Goal: Task Accomplishment & Management: Complete application form

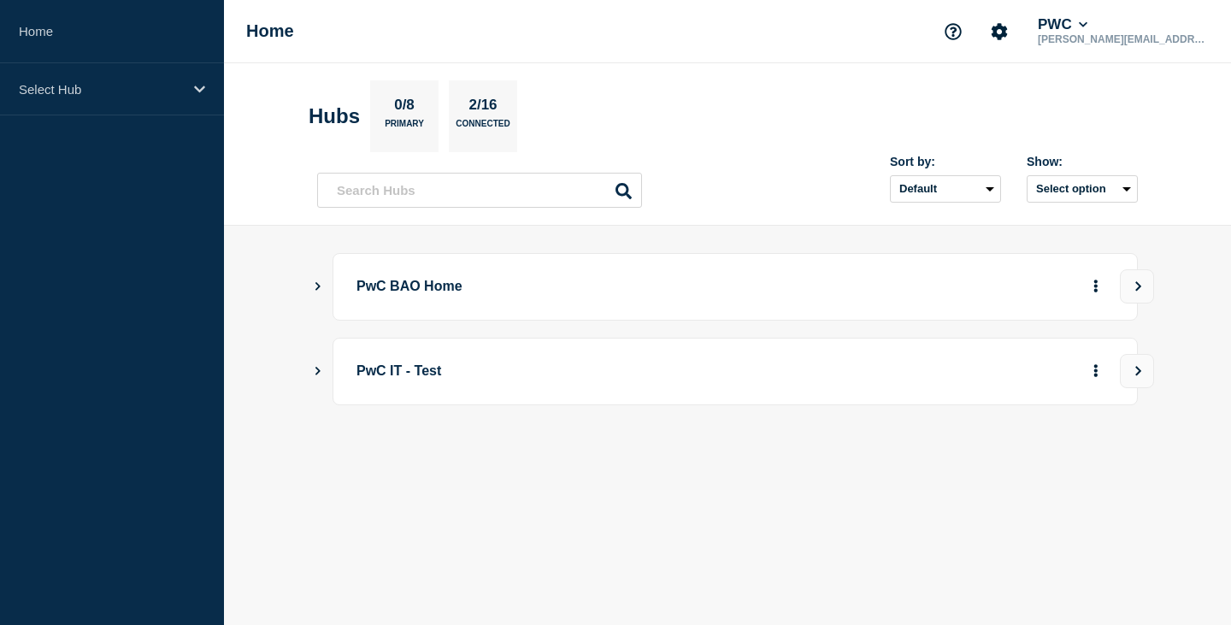
drag, startPoint x: 316, startPoint y: 283, endPoint x: 377, endPoint y: 258, distance: 66.4
click at [317, 281] on icon "Show Connected Hubs" at bounding box center [317, 285] width 11 height 9
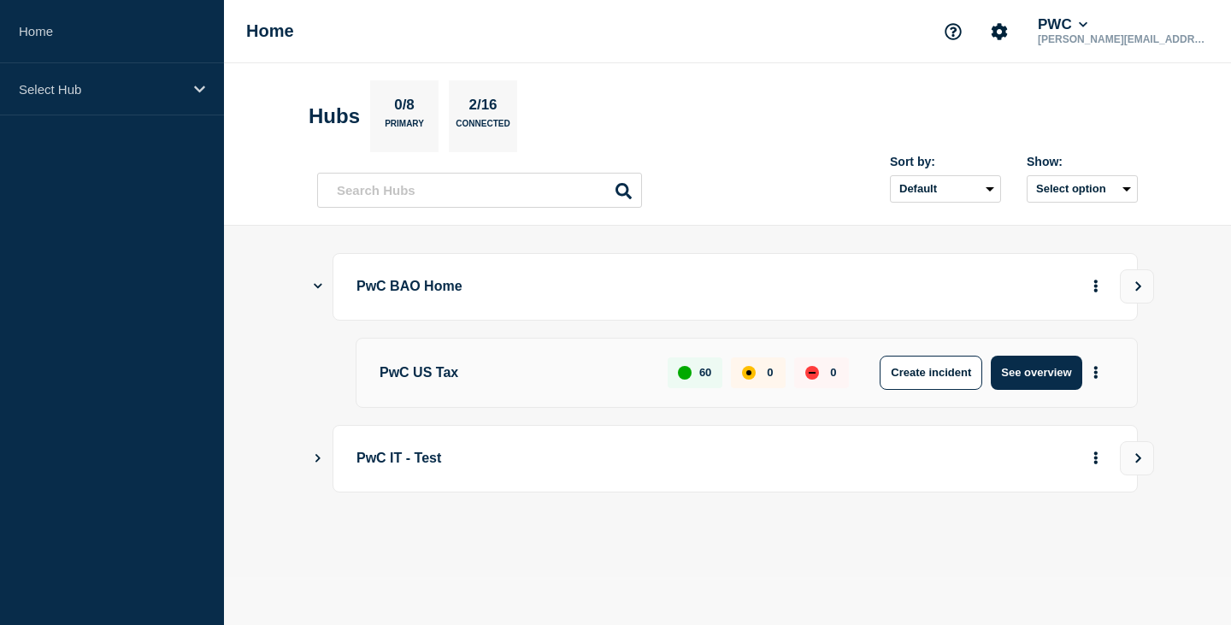
click at [456, 372] on p "PwC US Tax" at bounding box center [514, 373] width 269 height 34
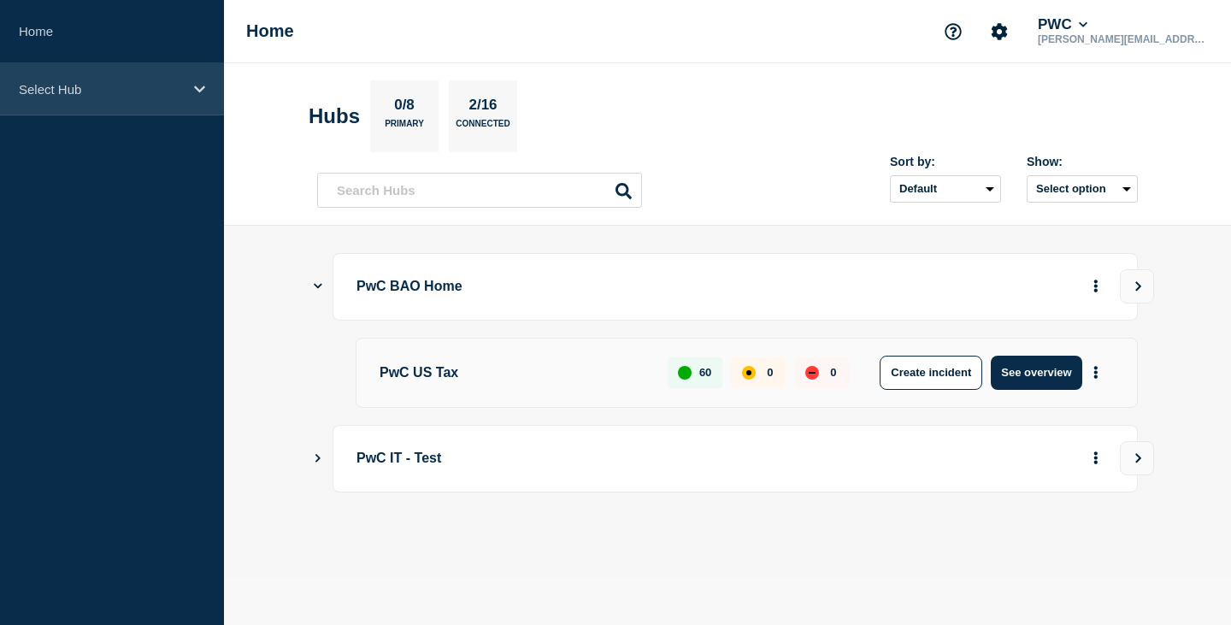
click at [189, 81] on div "Select Hub" at bounding box center [112, 89] width 224 height 52
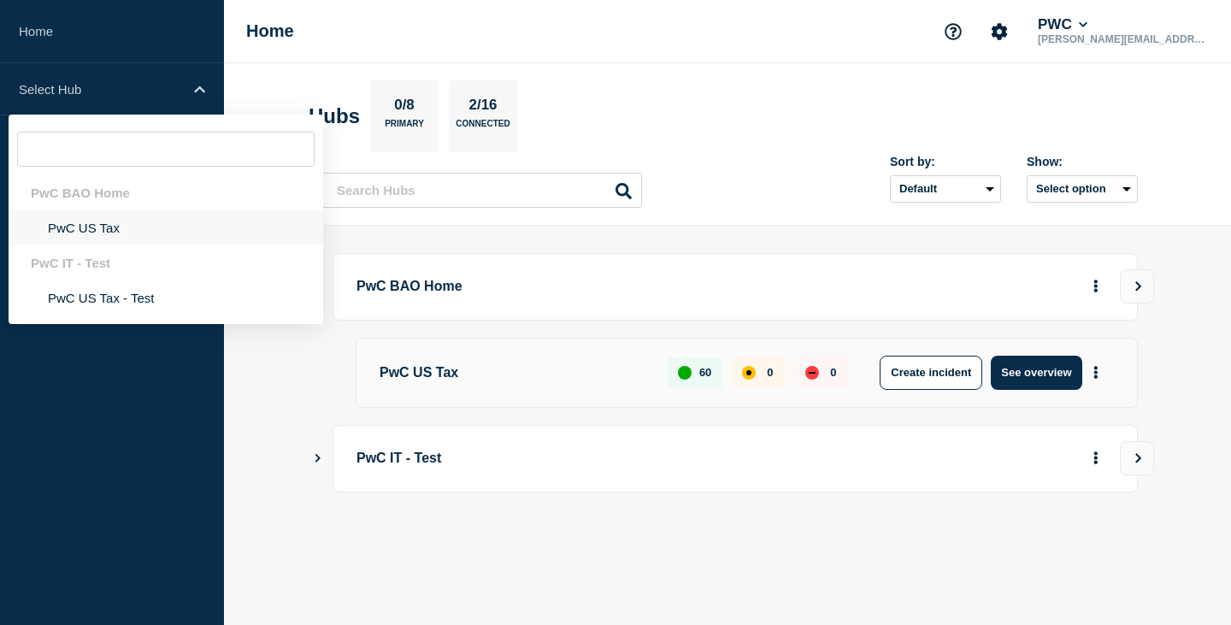
click at [87, 227] on li "PwC US Tax" at bounding box center [166, 227] width 315 height 35
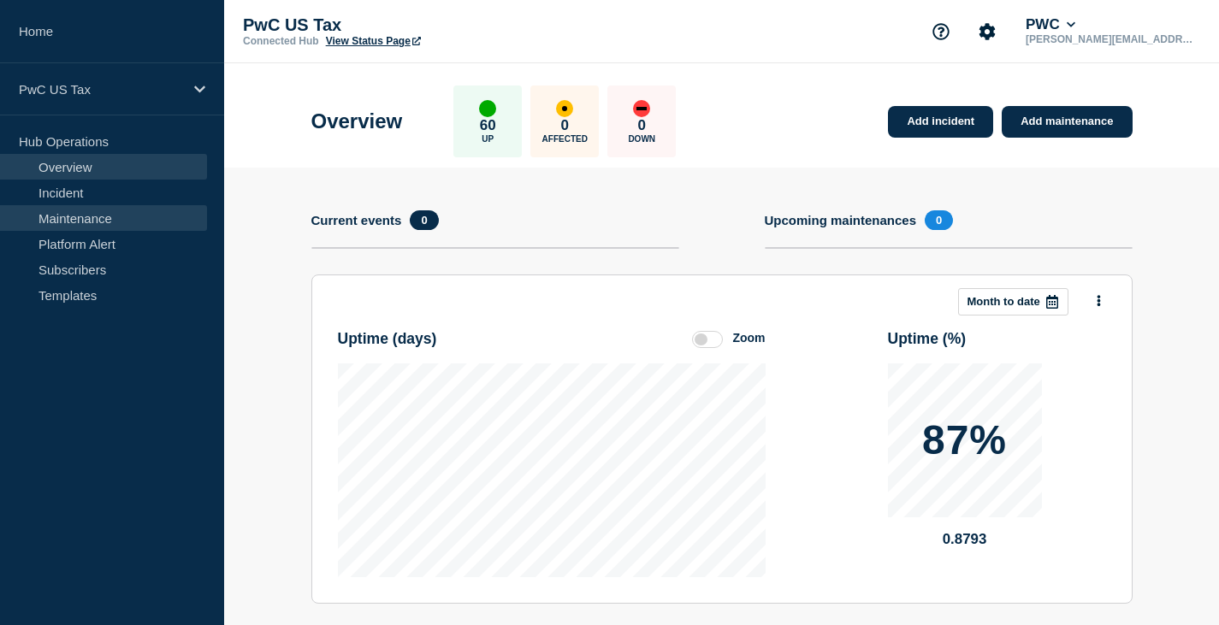
click at [74, 210] on link "Maintenance" at bounding box center [103, 218] width 207 height 26
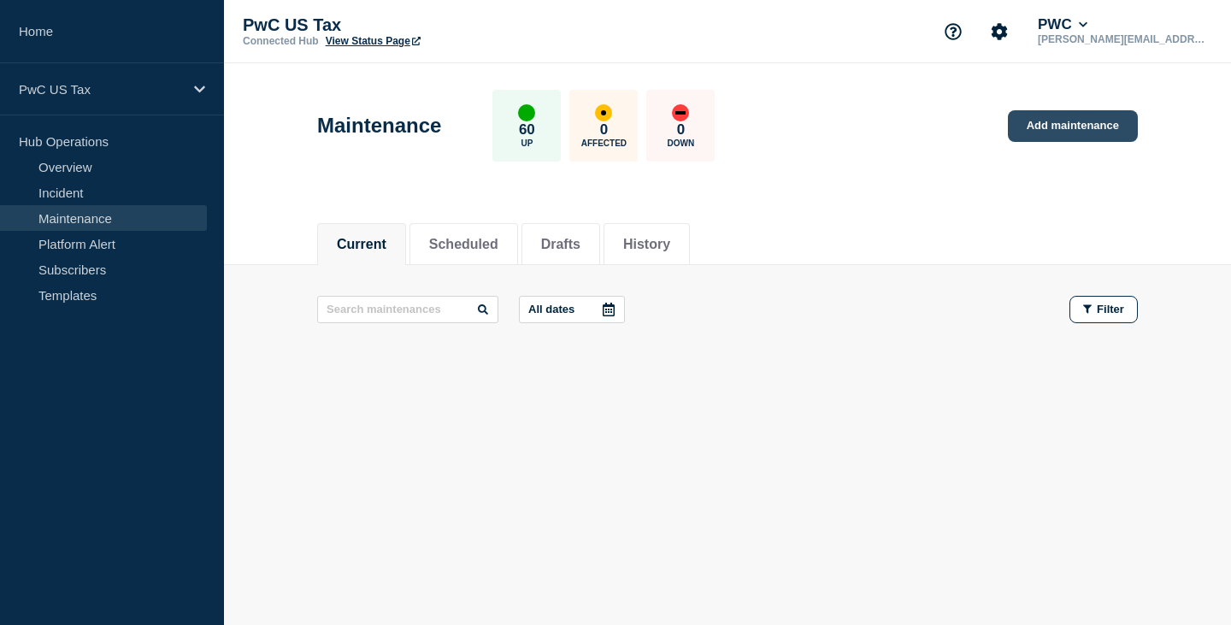
click at [1084, 127] on link "Add maintenance" at bounding box center [1073, 126] width 130 height 32
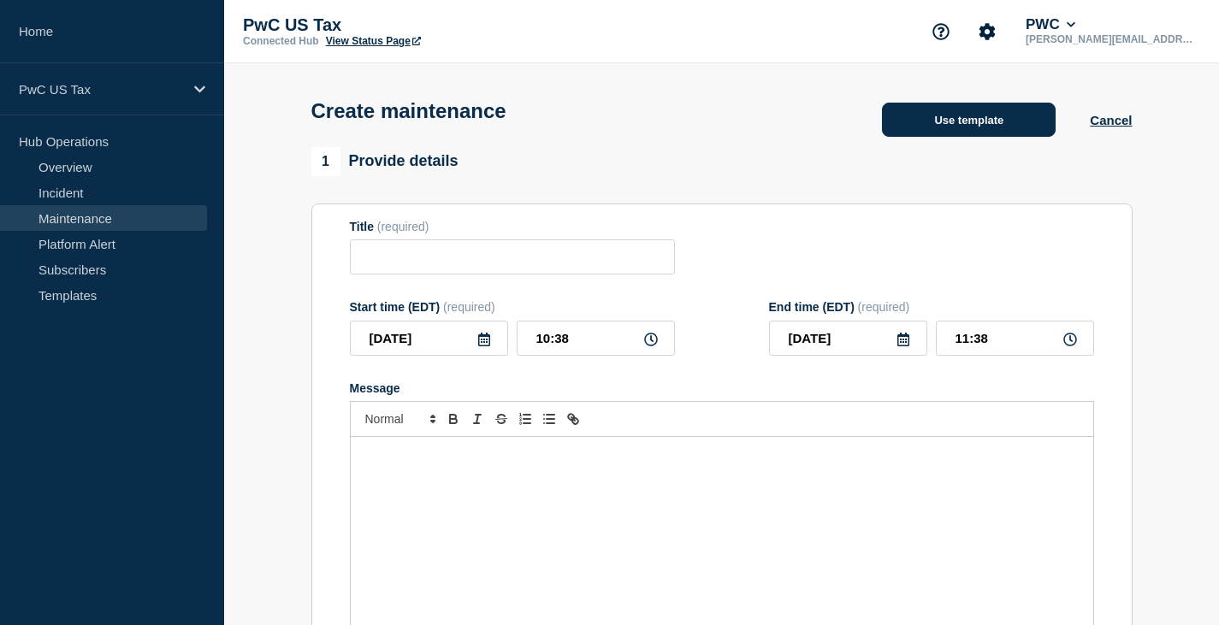
click at [962, 127] on button "Use template" at bounding box center [969, 120] width 174 height 34
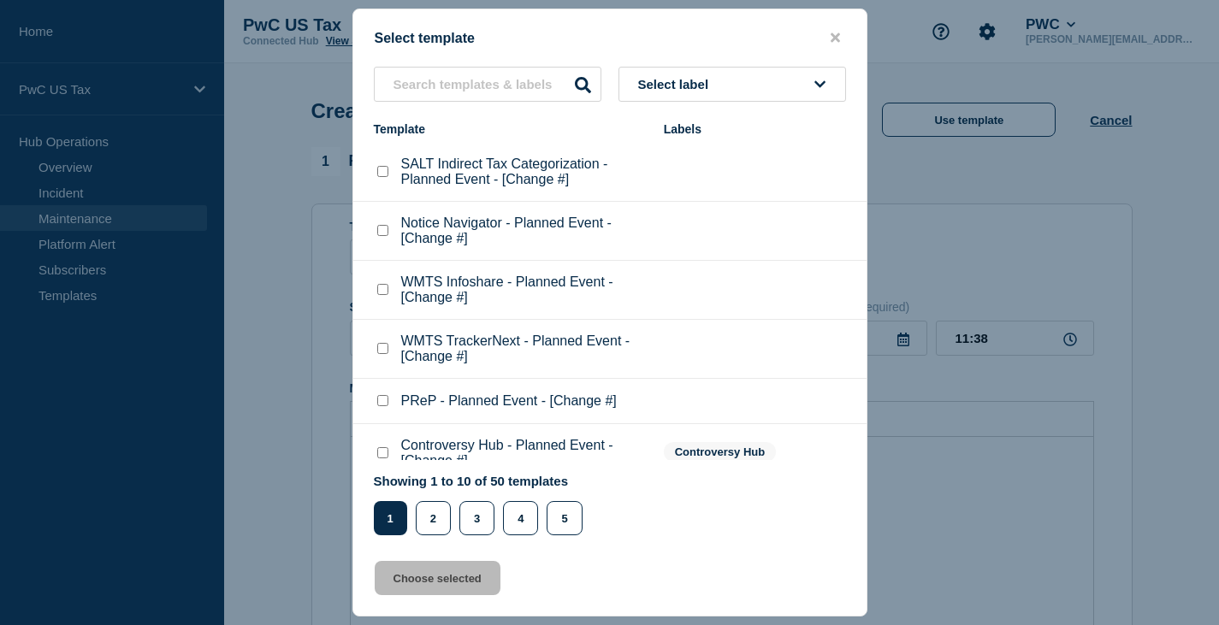
click at [834, 45] on div "Select template" at bounding box center [609, 38] width 513 height 16
drag, startPoint x: 834, startPoint y: 39, endPoint x: 831, endPoint y: 48, distance: 8.9
click at [831, 47] on div "Select template Select label Template Labels SALT Indirect Tax Categorization -…" at bounding box center [609, 313] width 515 height 608
click at [836, 31] on icon "close button" at bounding box center [834, 38] width 9 height 14
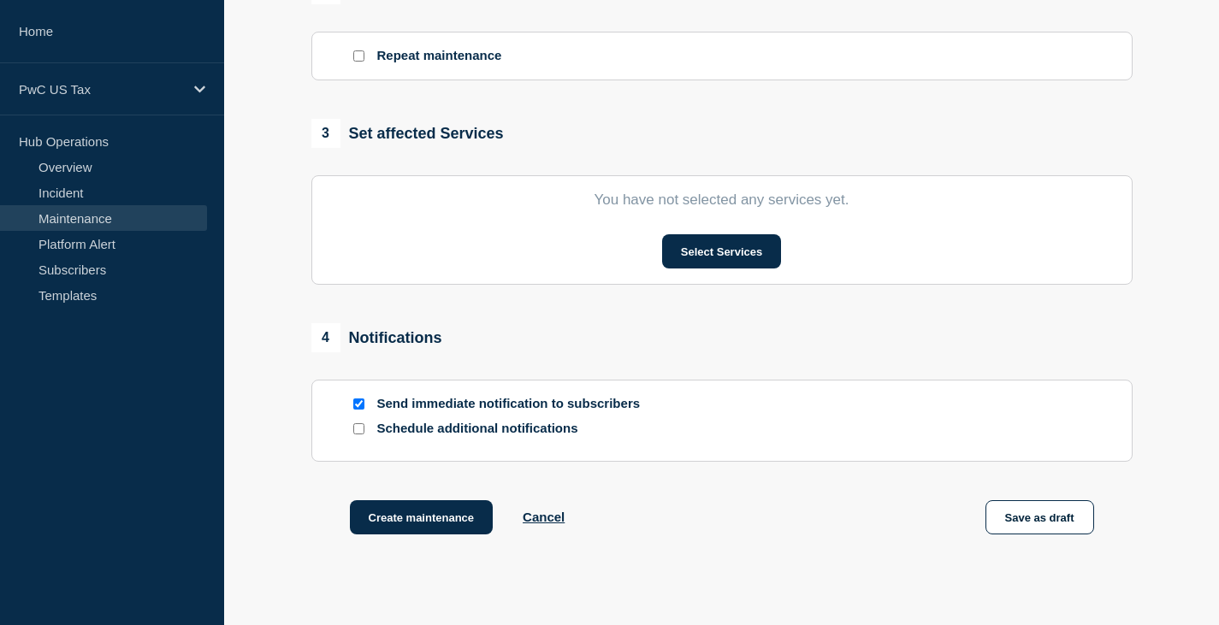
scroll to position [866, 0]
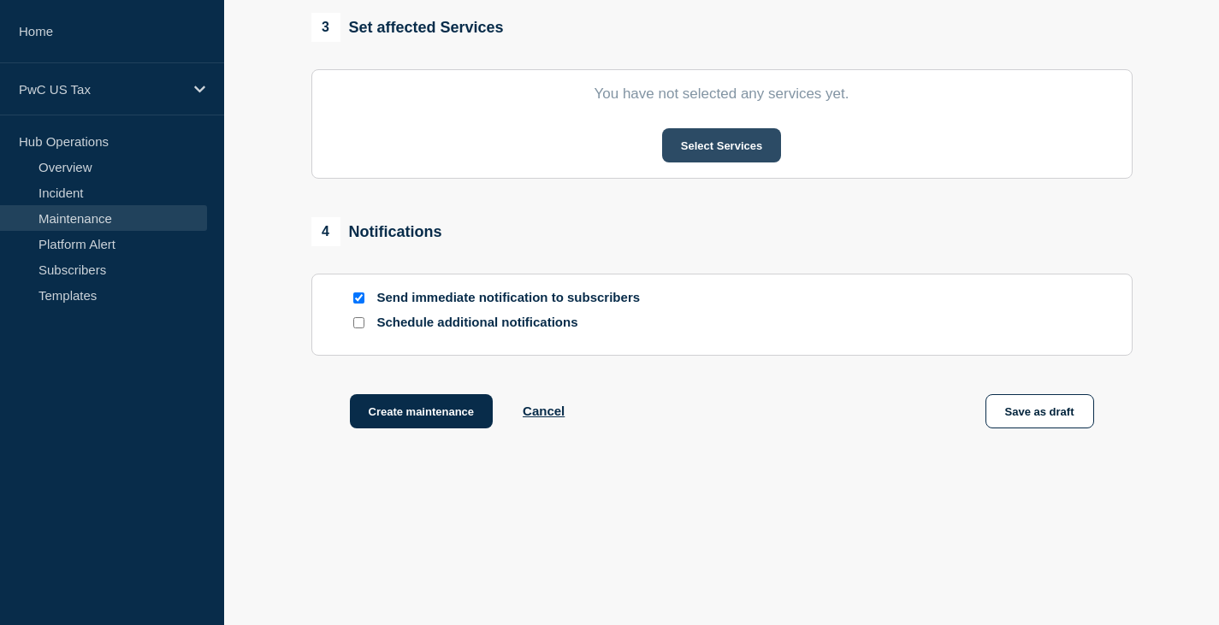
click at [724, 145] on button "Select Services" at bounding box center [721, 145] width 119 height 34
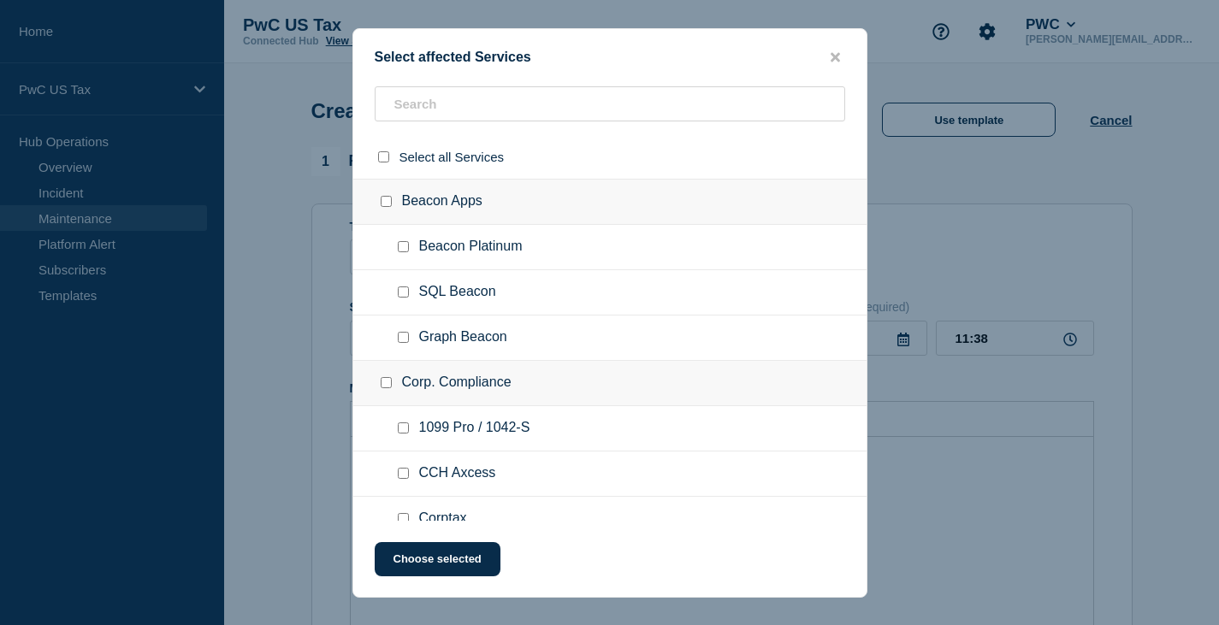
scroll to position [342, 0]
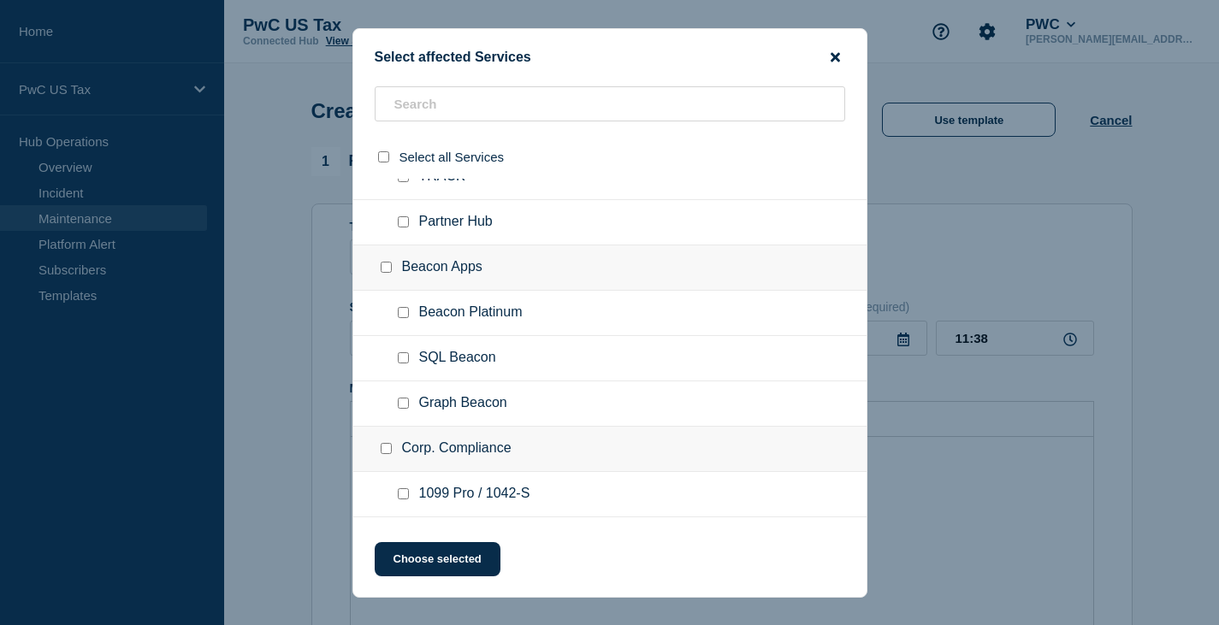
click at [832, 56] on icon "close button" at bounding box center [834, 56] width 9 height 9
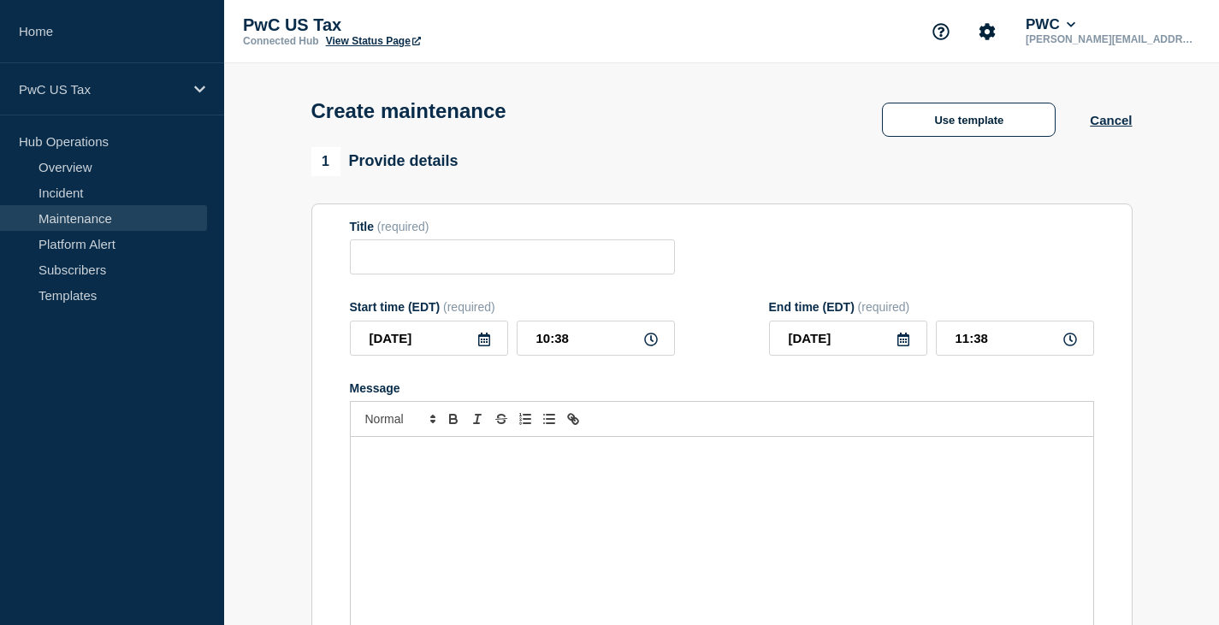
click at [80, 215] on link "Maintenance" at bounding box center [103, 218] width 207 height 26
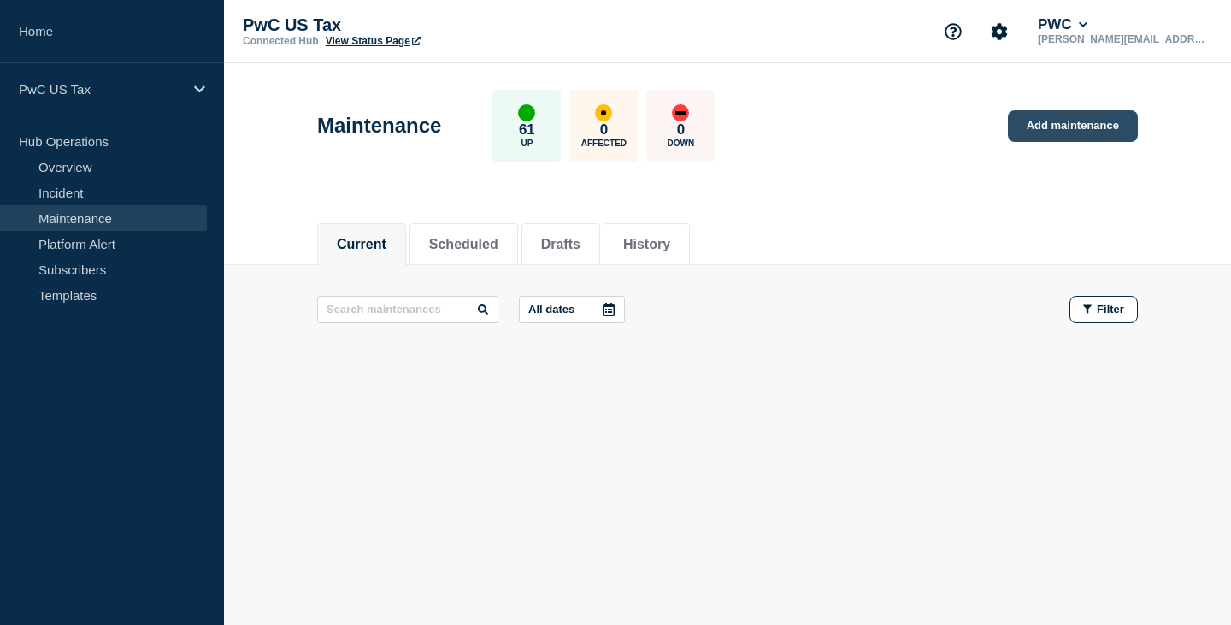
click at [1062, 125] on link "Add maintenance" at bounding box center [1073, 126] width 130 height 32
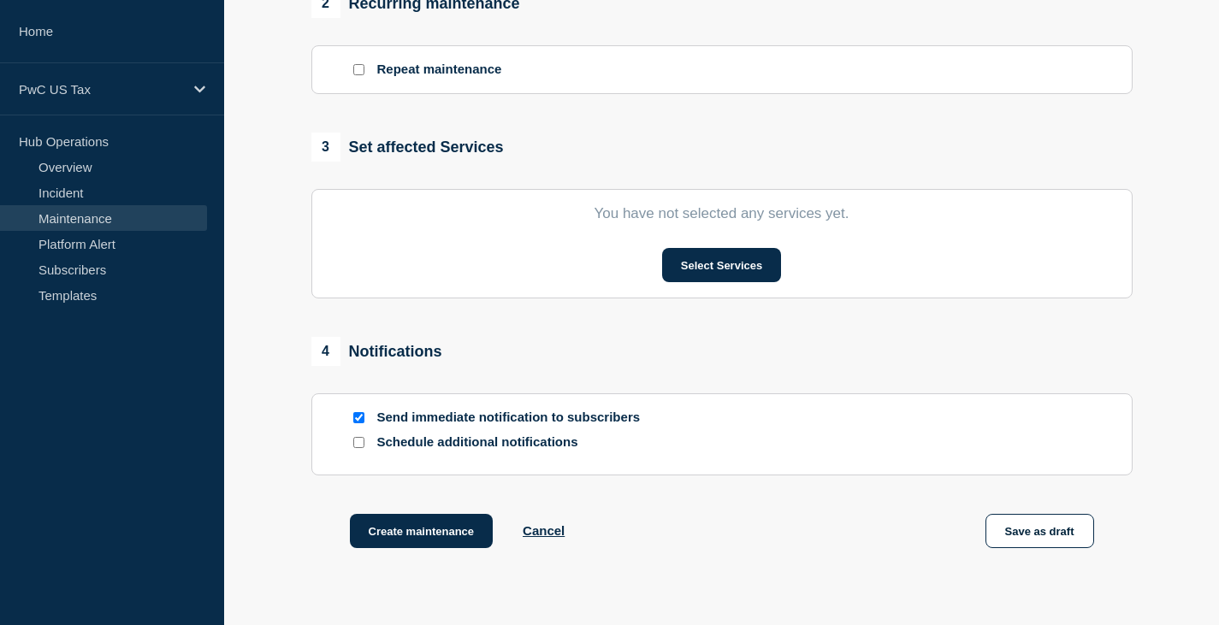
scroll to position [866, 0]
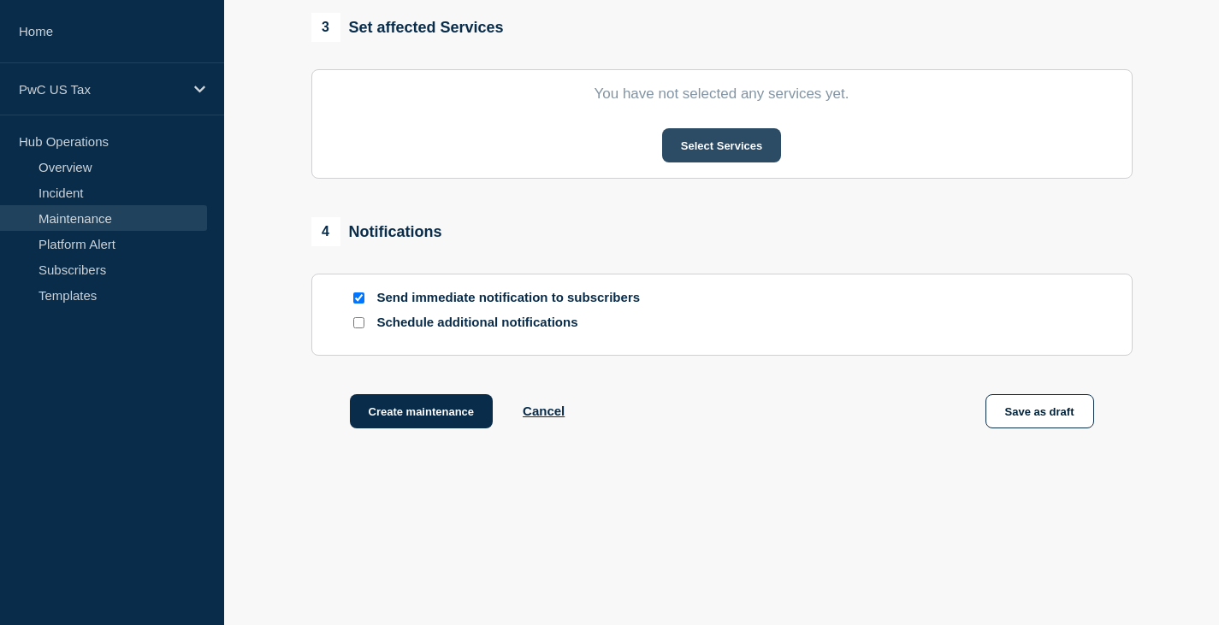
click at [727, 145] on button "Select Services" at bounding box center [721, 145] width 119 height 34
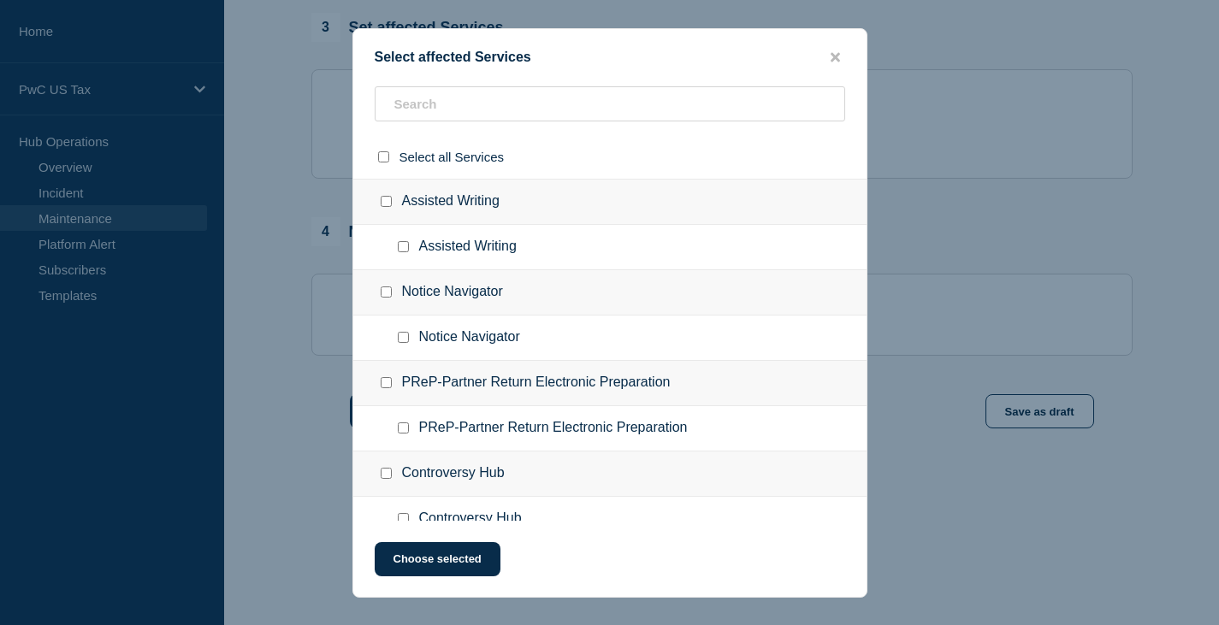
click at [388, 205] on input "Assisted Writing checkbox" at bounding box center [386, 201] width 11 height 11
checkbox input "true"
click at [433, 564] on button "Choose selected" at bounding box center [438, 559] width 126 height 34
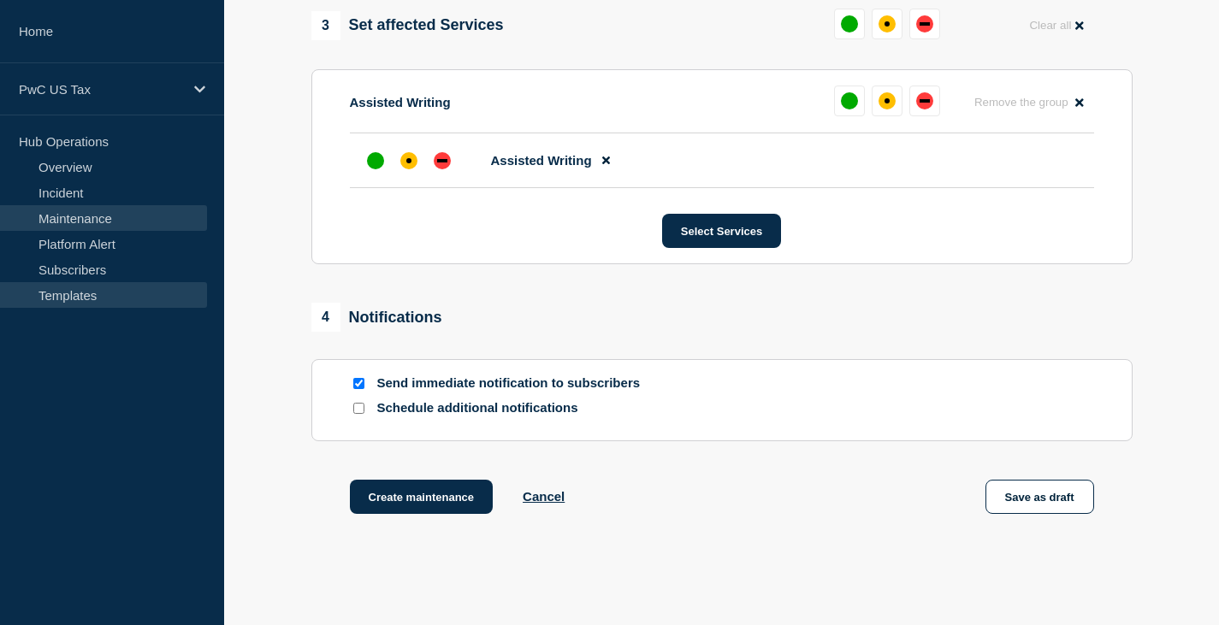
click at [65, 295] on link "Templates" at bounding box center [103, 295] width 207 height 26
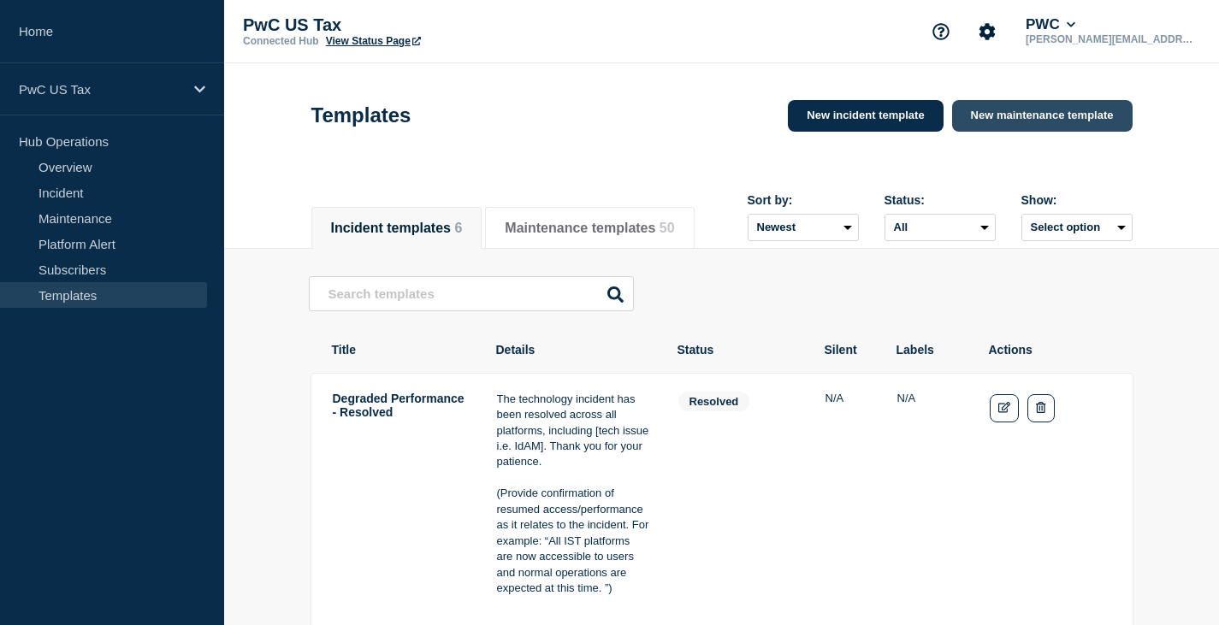
click at [1025, 115] on link "New maintenance template" at bounding box center [1042, 116] width 180 height 32
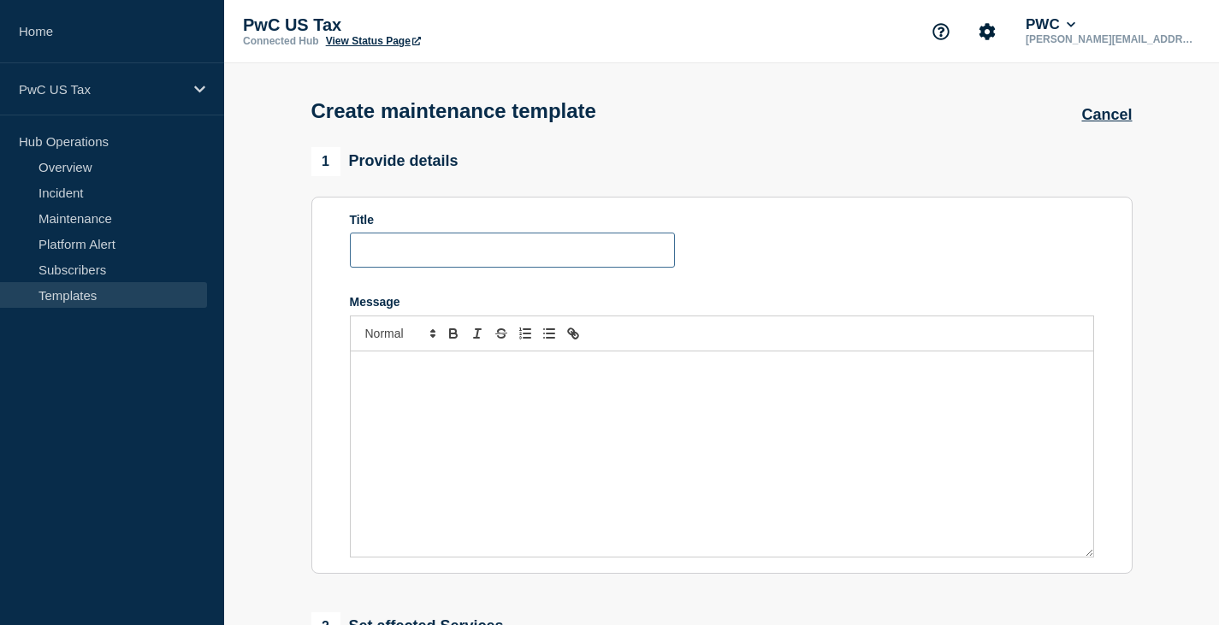
click at [388, 250] on input "Title" at bounding box center [512, 250] width 325 height 35
click at [65, 227] on link "Maintenance" at bounding box center [103, 218] width 207 height 26
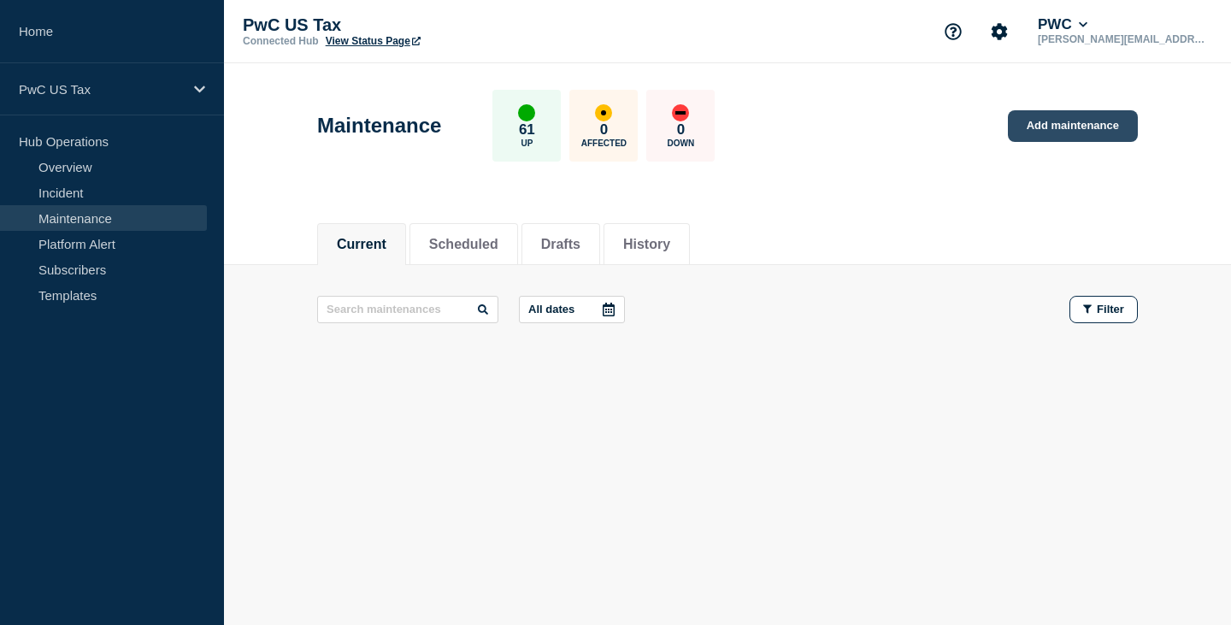
click at [1078, 121] on link "Add maintenance" at bounding box center [1073, 126] width 130 height 32
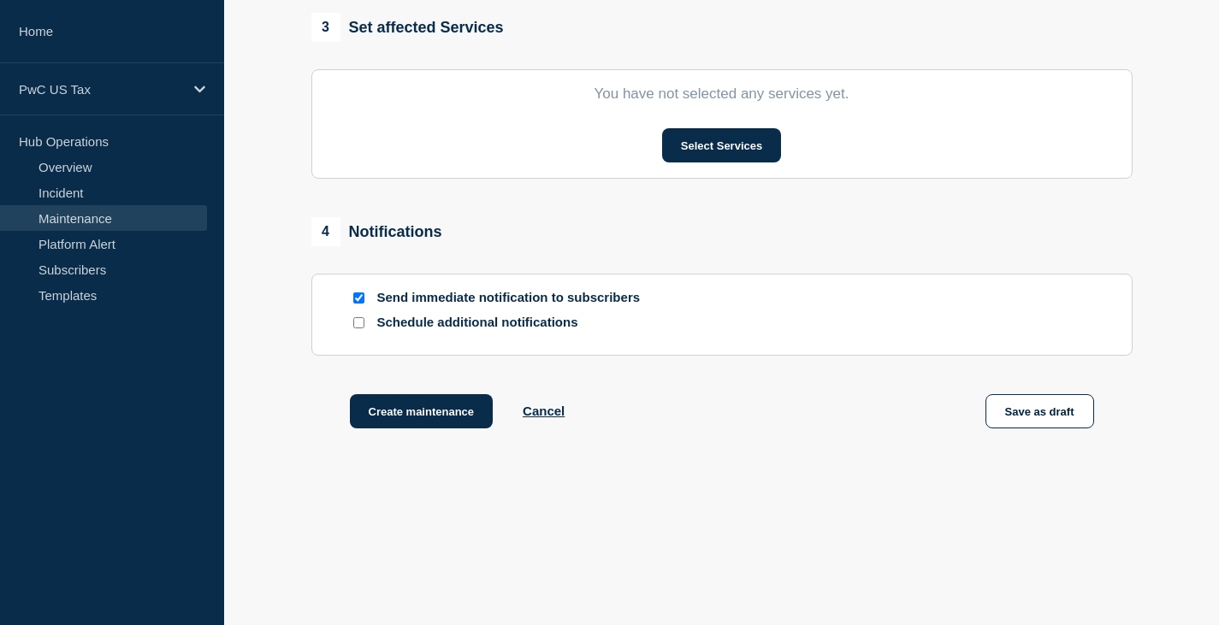
scroll to position [866, 0]
click at [360, 293] on input "Send immediate notification to subscribers" at bounding box center [358, 297] width 11 height 11
checkbox input "false"
click at [726, 147] on button "Select Services" at bounding box center [721, 145] width 119 height 34
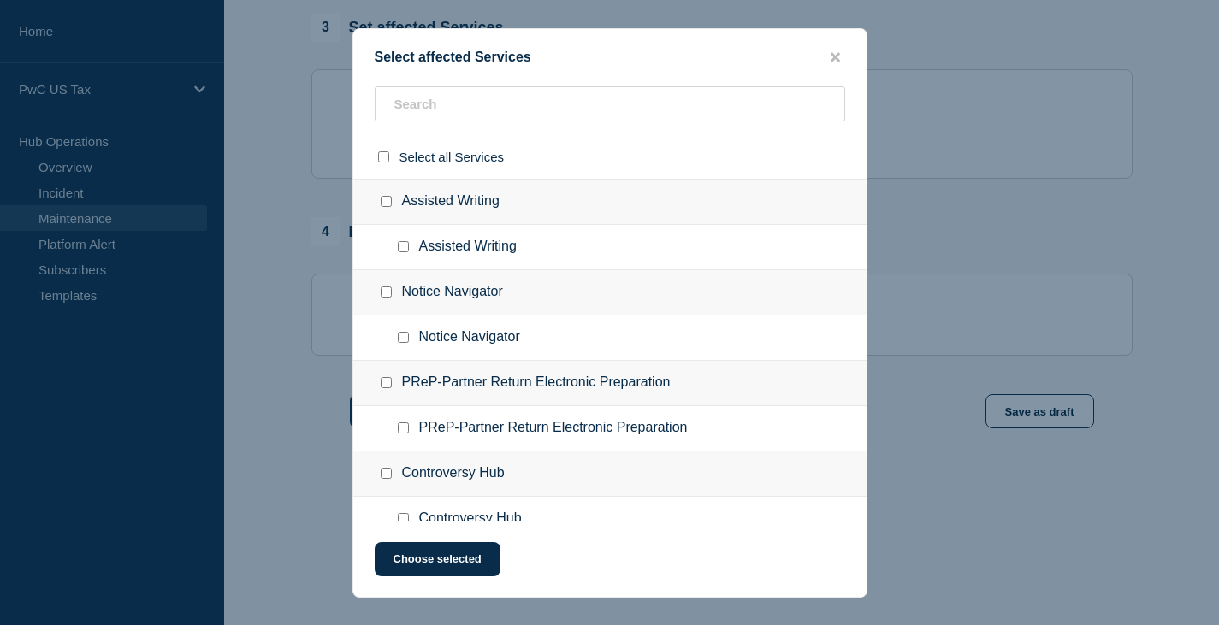
click at [385, 199] on input "Assisted Writing checkbox" at bounding box center [386, 201] width 11 height 11
checkbox input "true"
click at [454, 563] on button "Choose selected" at bounding box center [438, 559] width 126 height 34
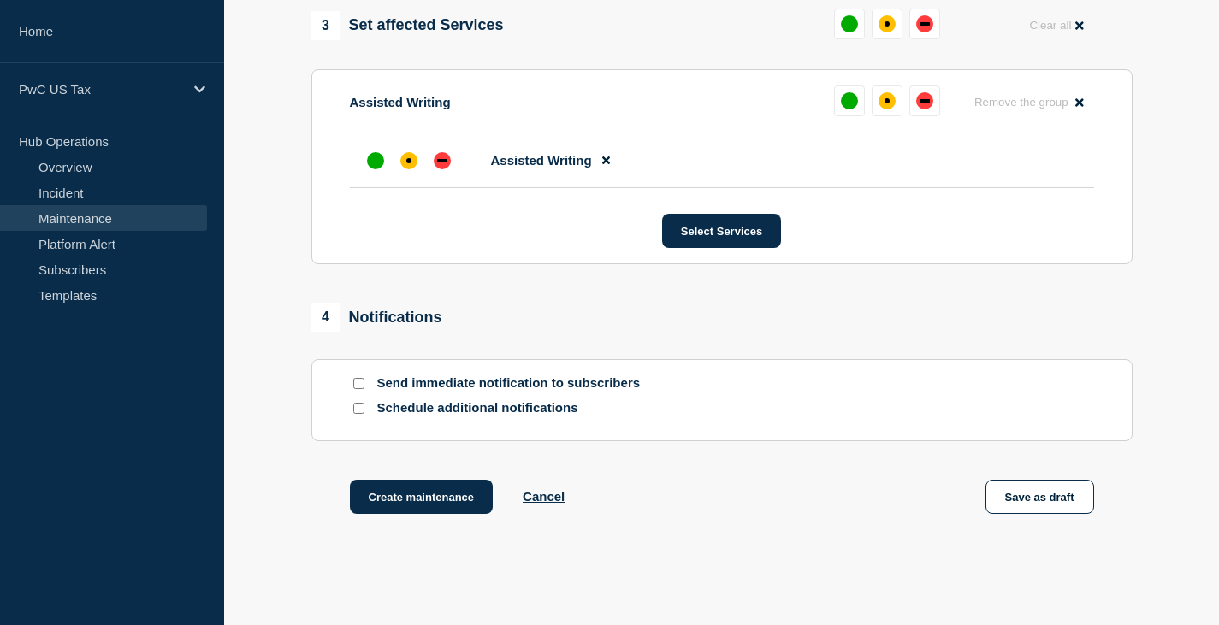
scroll to position [956, 0]
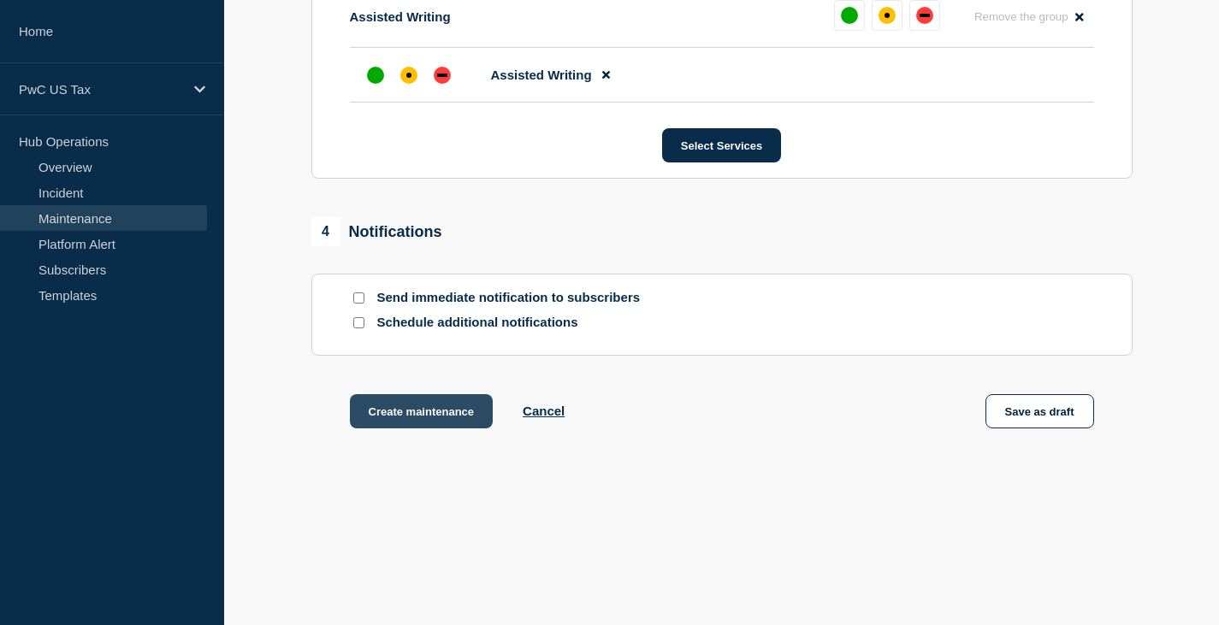
click at [434, 414] on button "Create maintenance" at bounding box center [422, 411] width 144 height 34
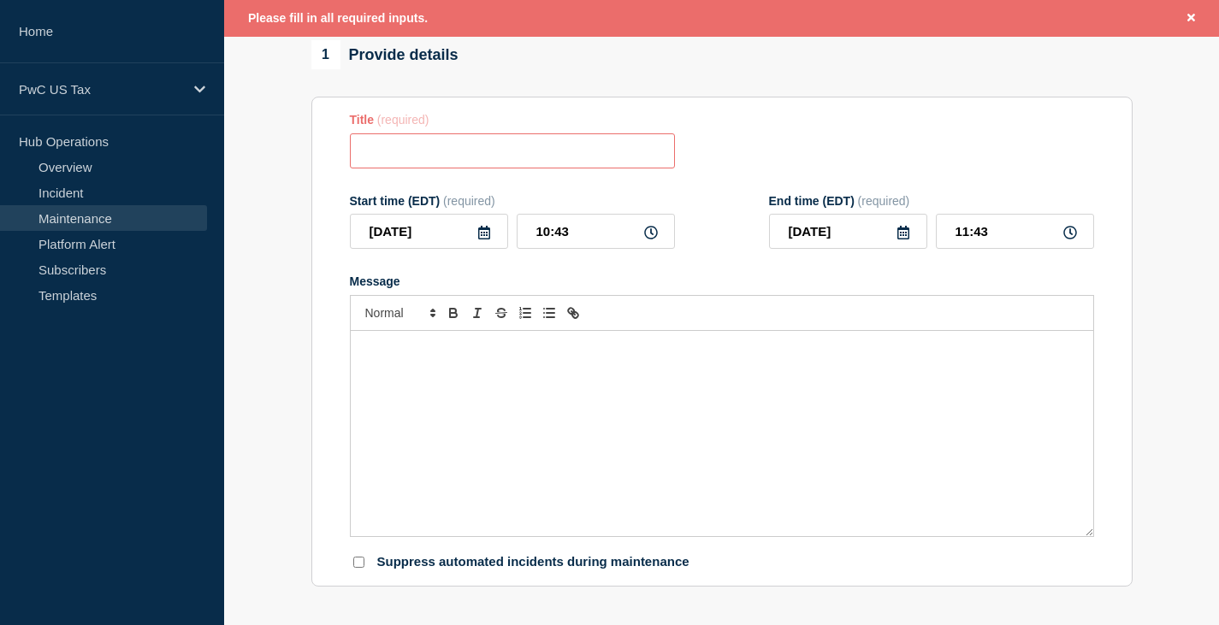
scroll to position [138, 0]
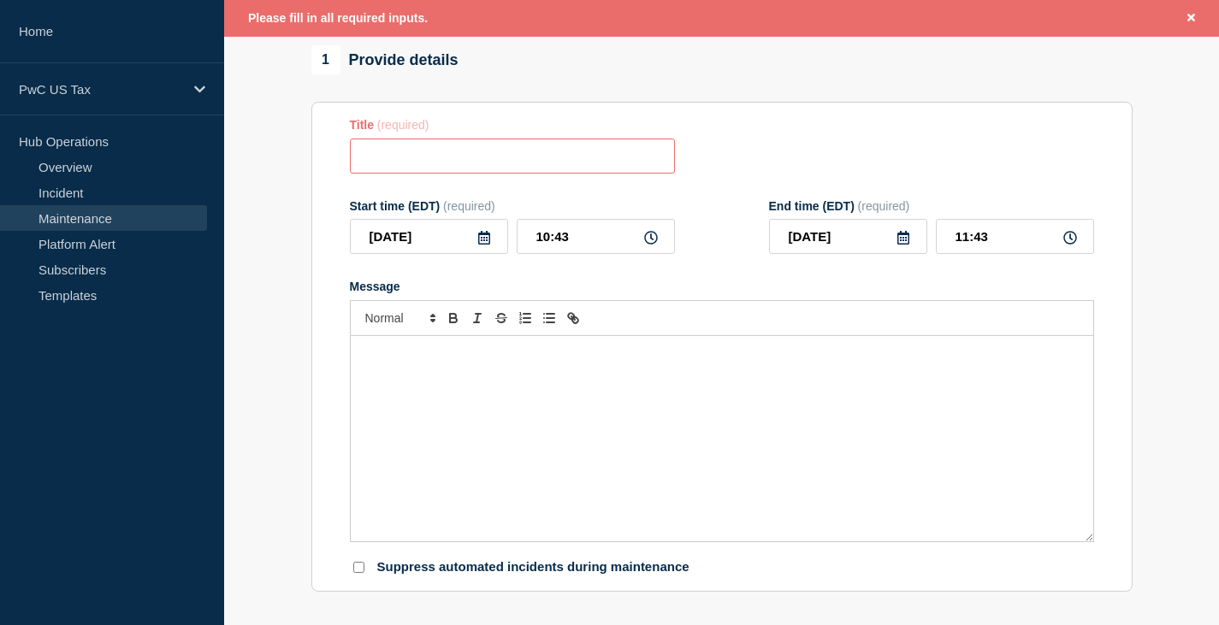
click at [370, 157] on input "Title" at bounding box center [512, 156] width 325 height 35
click at [403, 157] on input "Title" at bounding box center [512, 156] width 325 height 35
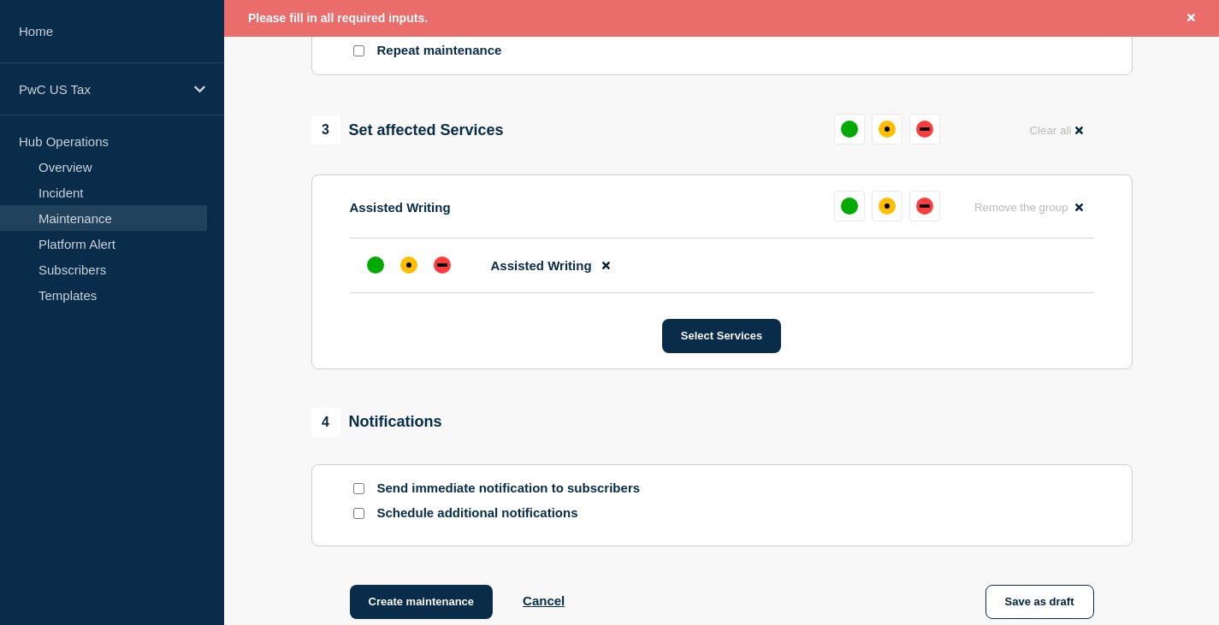
scroll to position [993, 0]
